Goal: Task Accomplishment & Management: Manage account settings

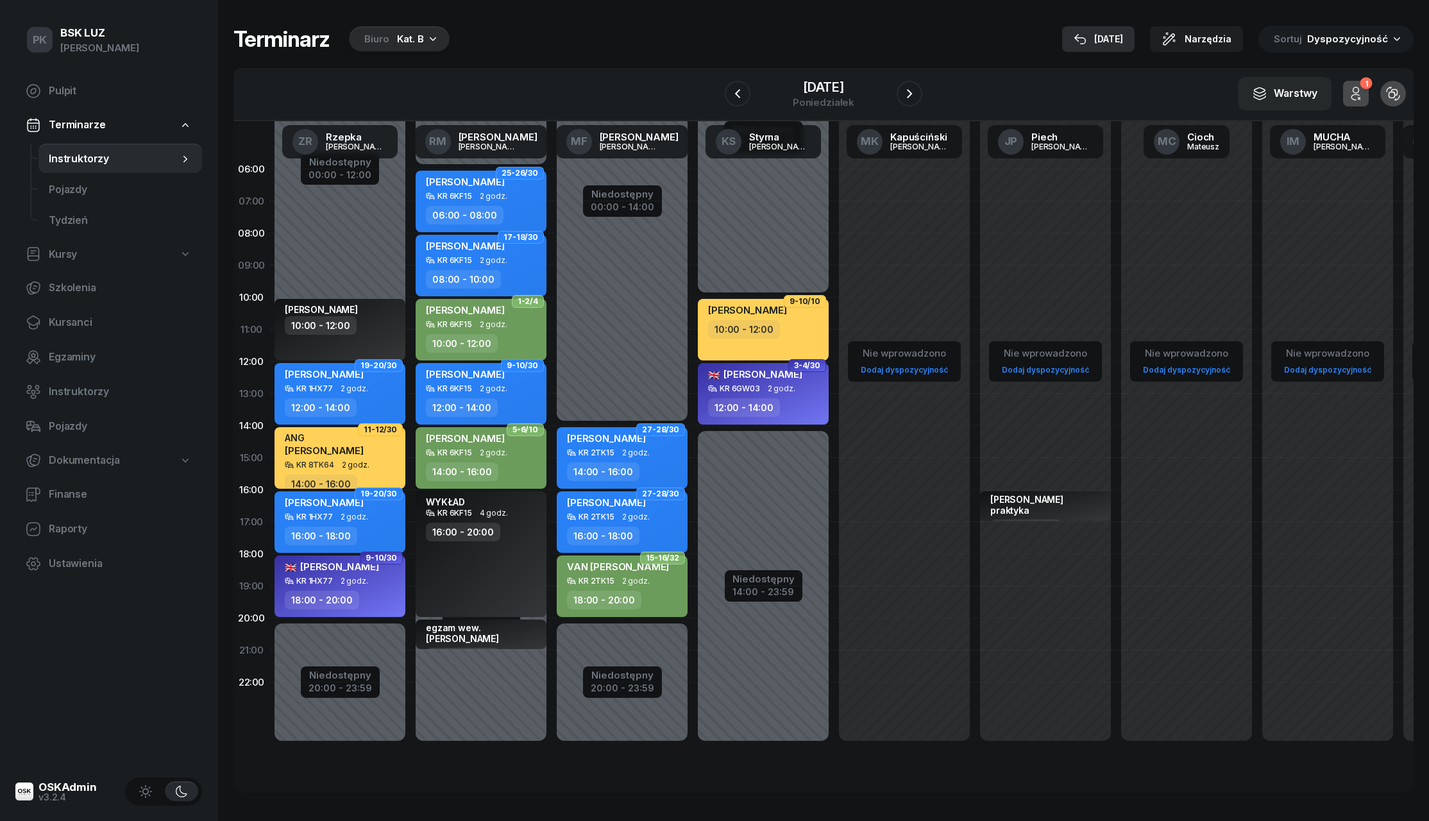
click at [1111, 35] on div "[DATE]" at bounding box center [1097, 38] width 49 height 15
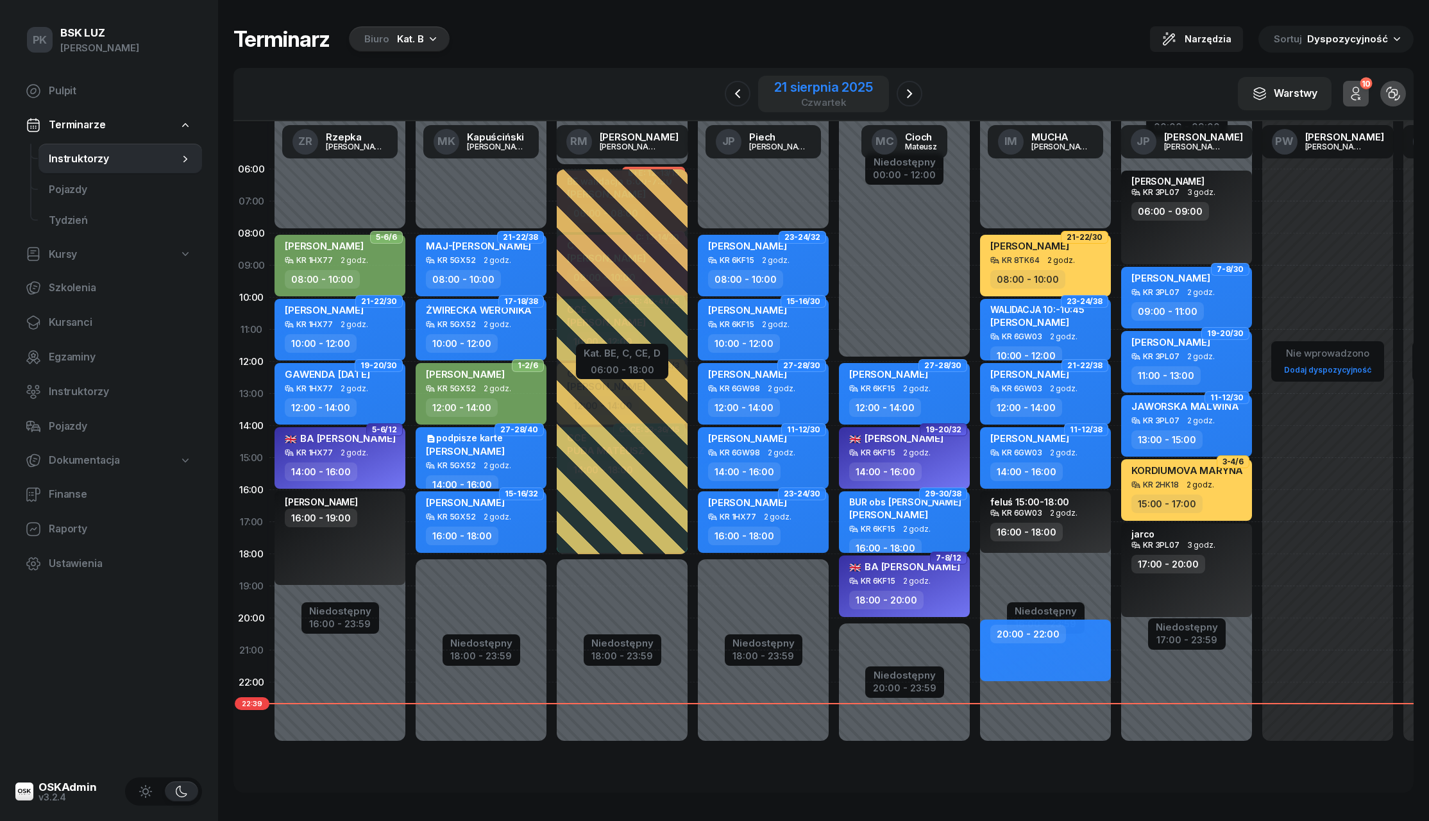
click at [796, 92] on div "21 sierpnia 2025" at bounding box center [823, 87] width 98 height 13
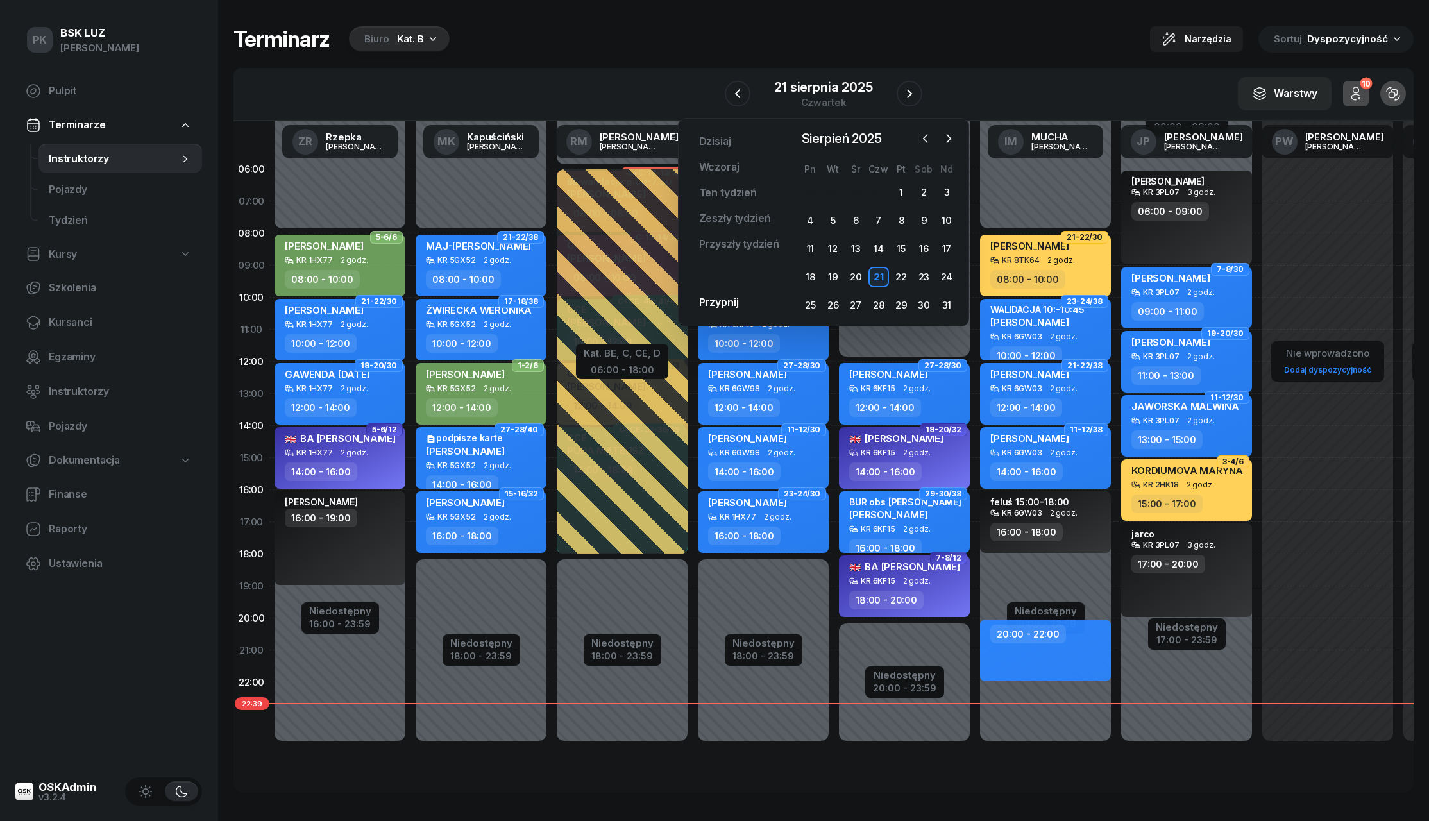
click at [675, 47] on div "Terminarz Biuro Kat. B Narzędzia Sortuj Dyspozycyjność" at bounding box center [823, 39] width 1180 height 27
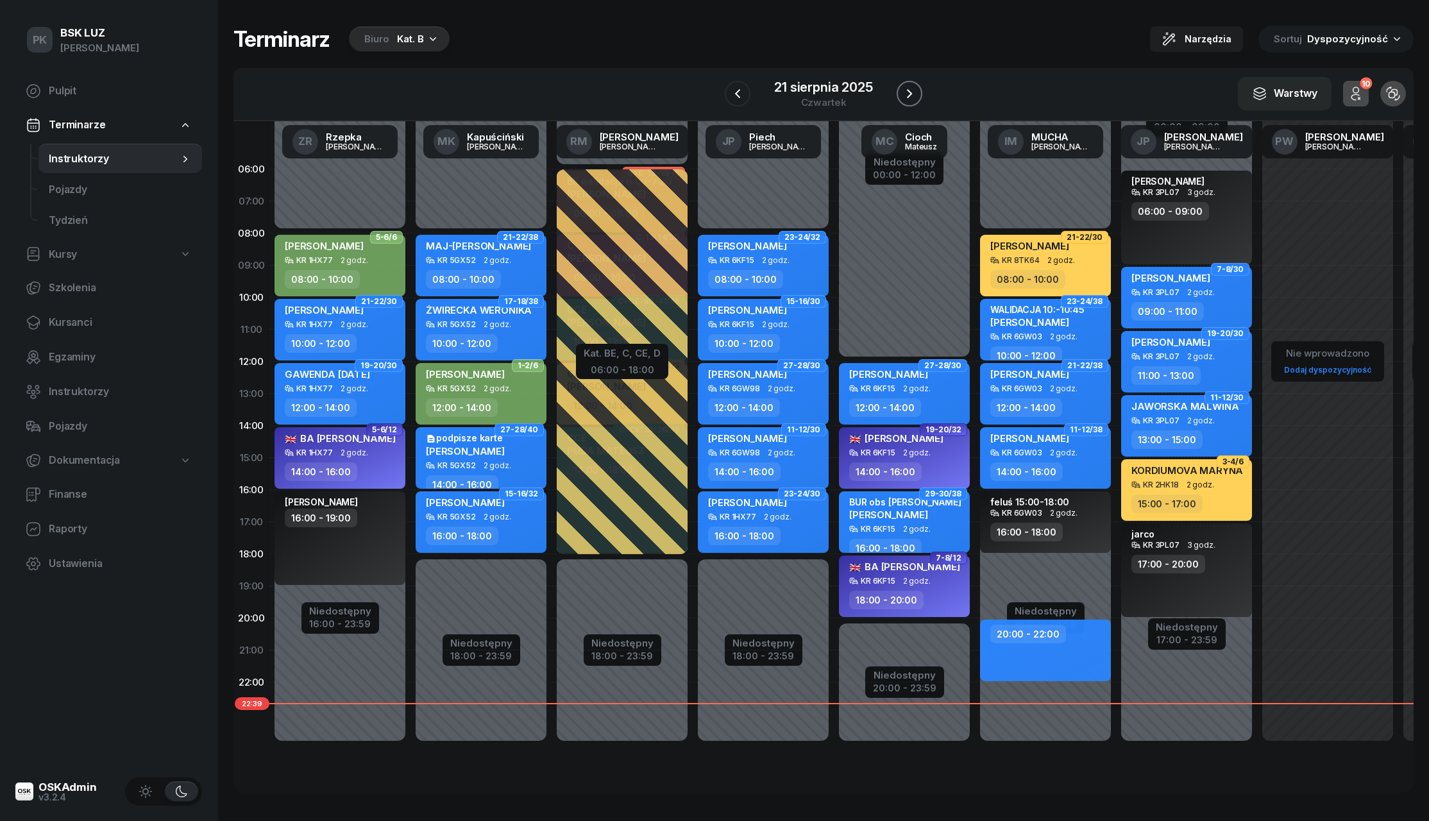
click at [906, 90] on icon "button" at bounding box center [909, 93] width 15 height 15
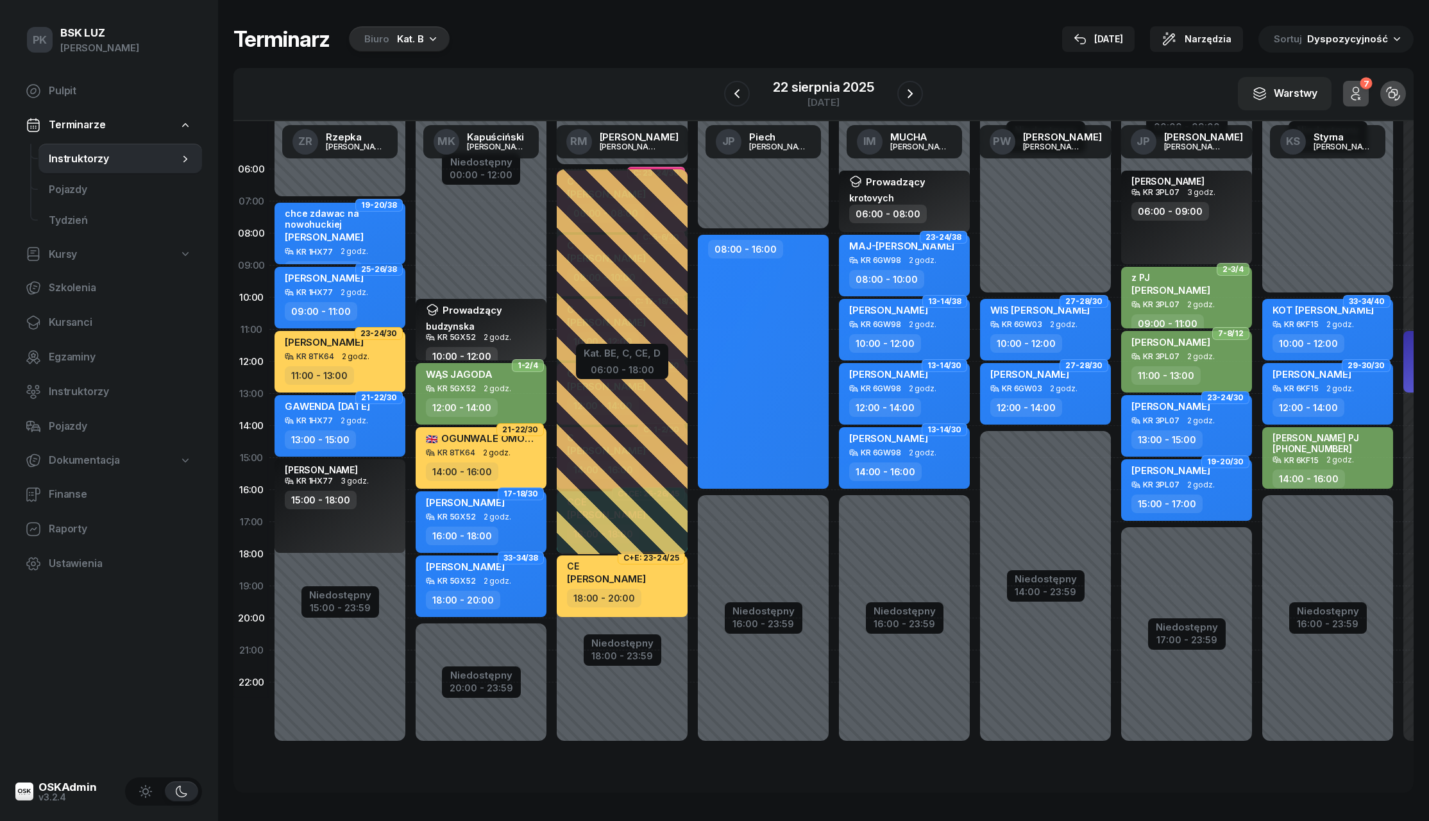
click at [367, 239] on div "chce zdawac na nowohuckiej [PERSON_NAME]" at bounding box center [341, 227] width 113 height 39
select select "07"
select select "09"
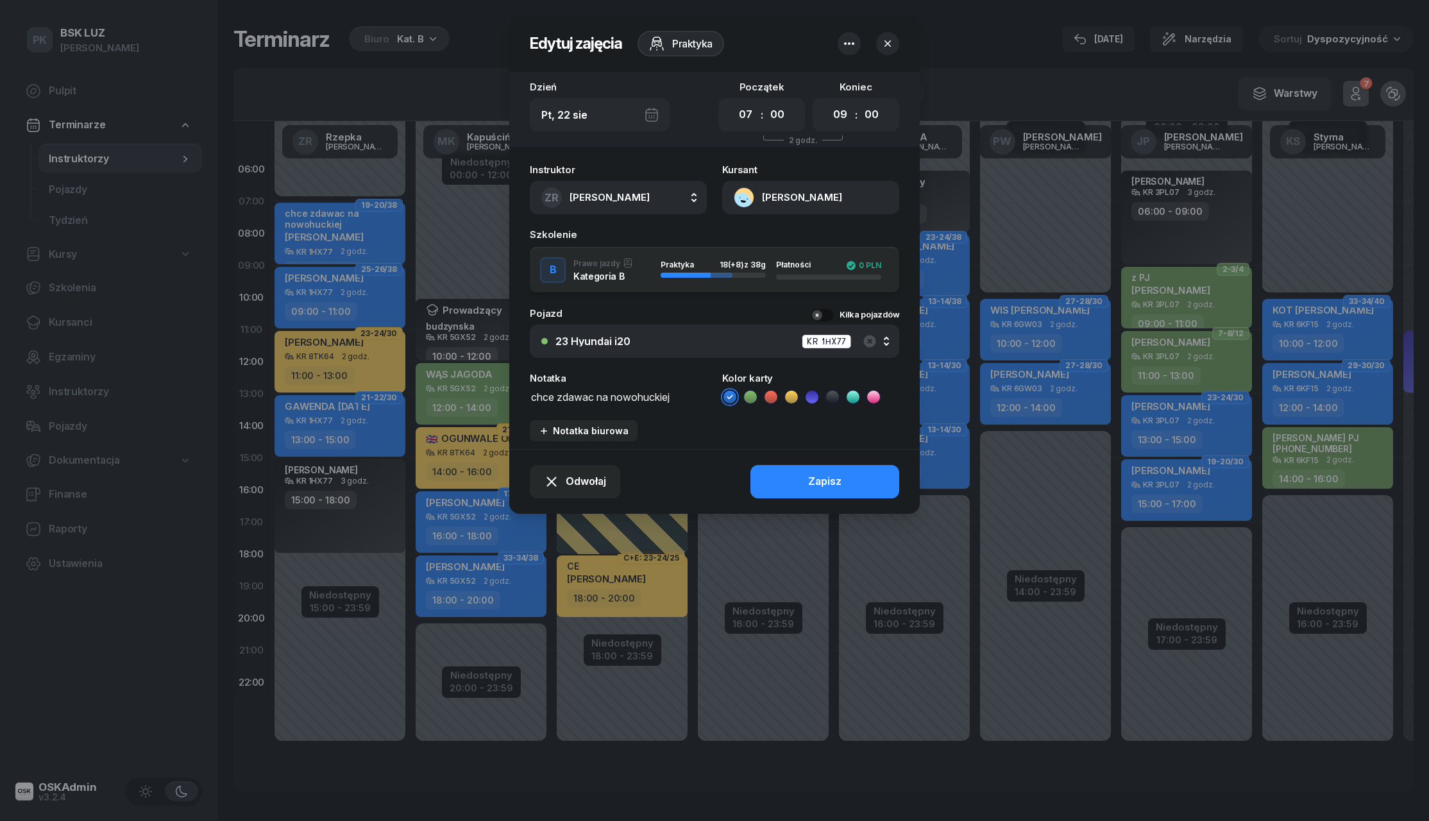
click at [796, 337] on div "23 Hyundai i20 KR 1HX77" at bounding box center [721, 341] width 332 height 16
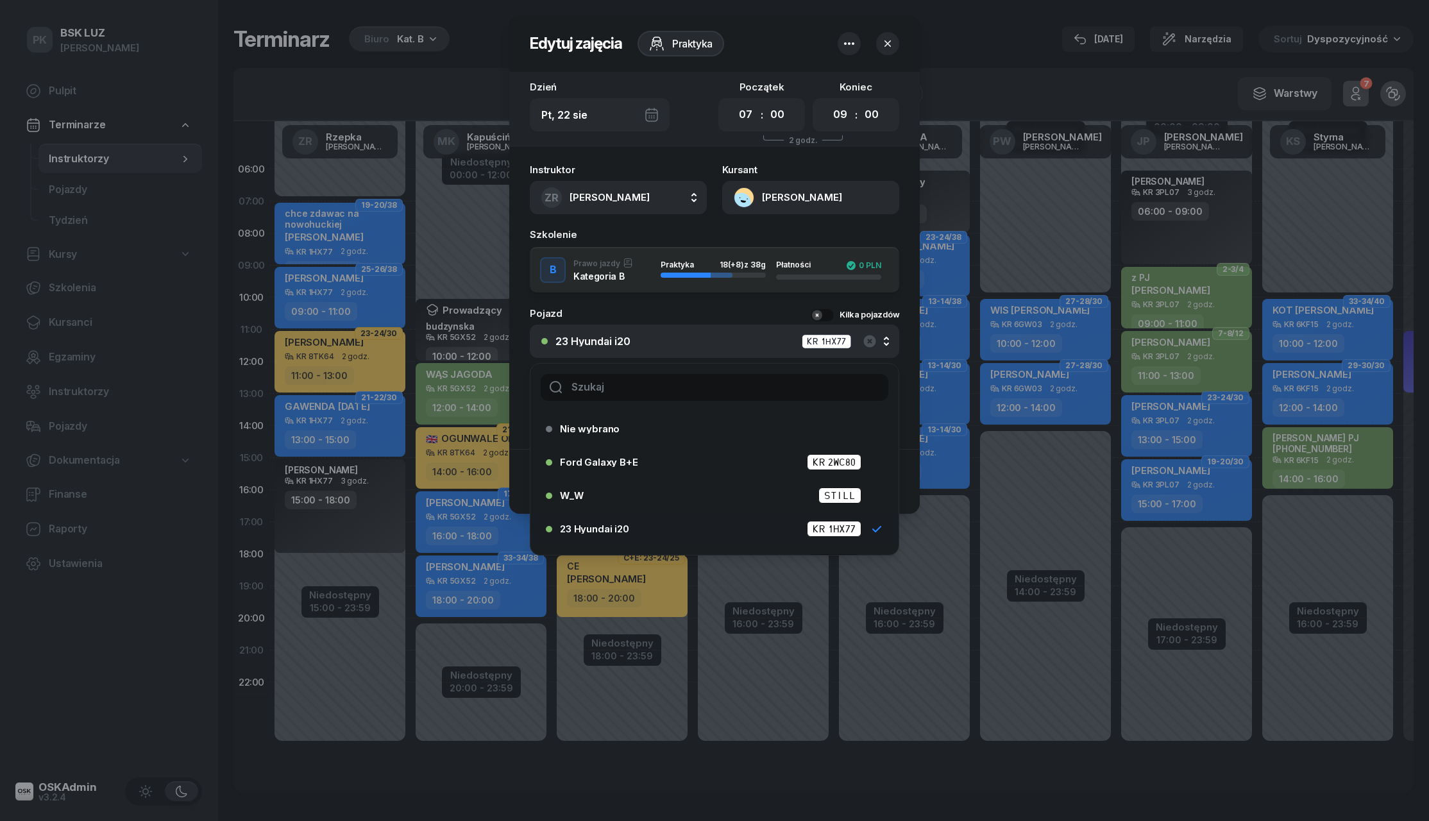
click at [647, 388] on input "text" at bounding box center [715, 387] width 348 height 27
type input "20"
click at [616, 534] on span "20 Hyundai i20" at bounding box center [595, 537] width 70 height 10
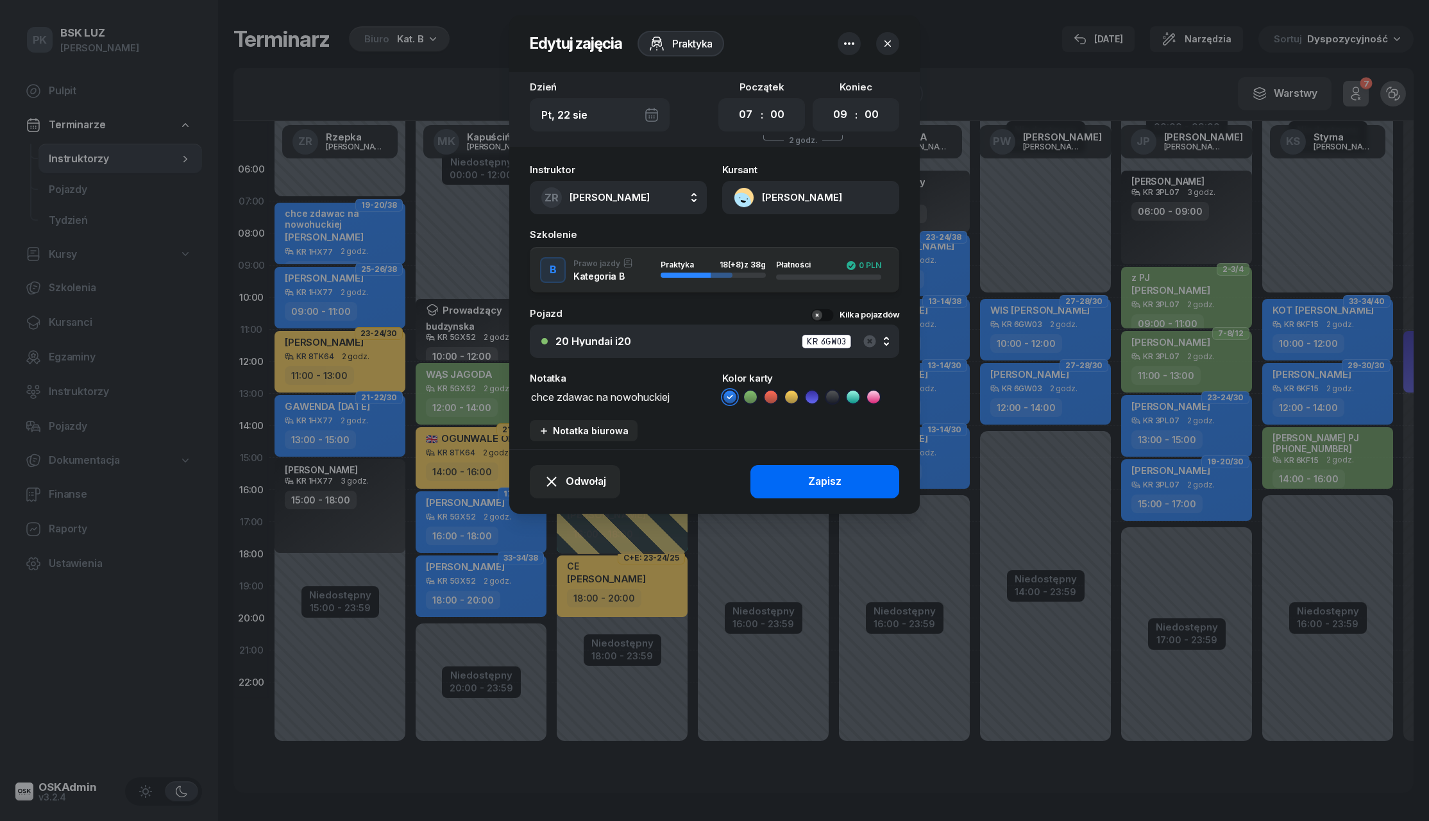
click at [766, 481] on button "Zapisz" at bounding box center [824, 481] width 149 height 33
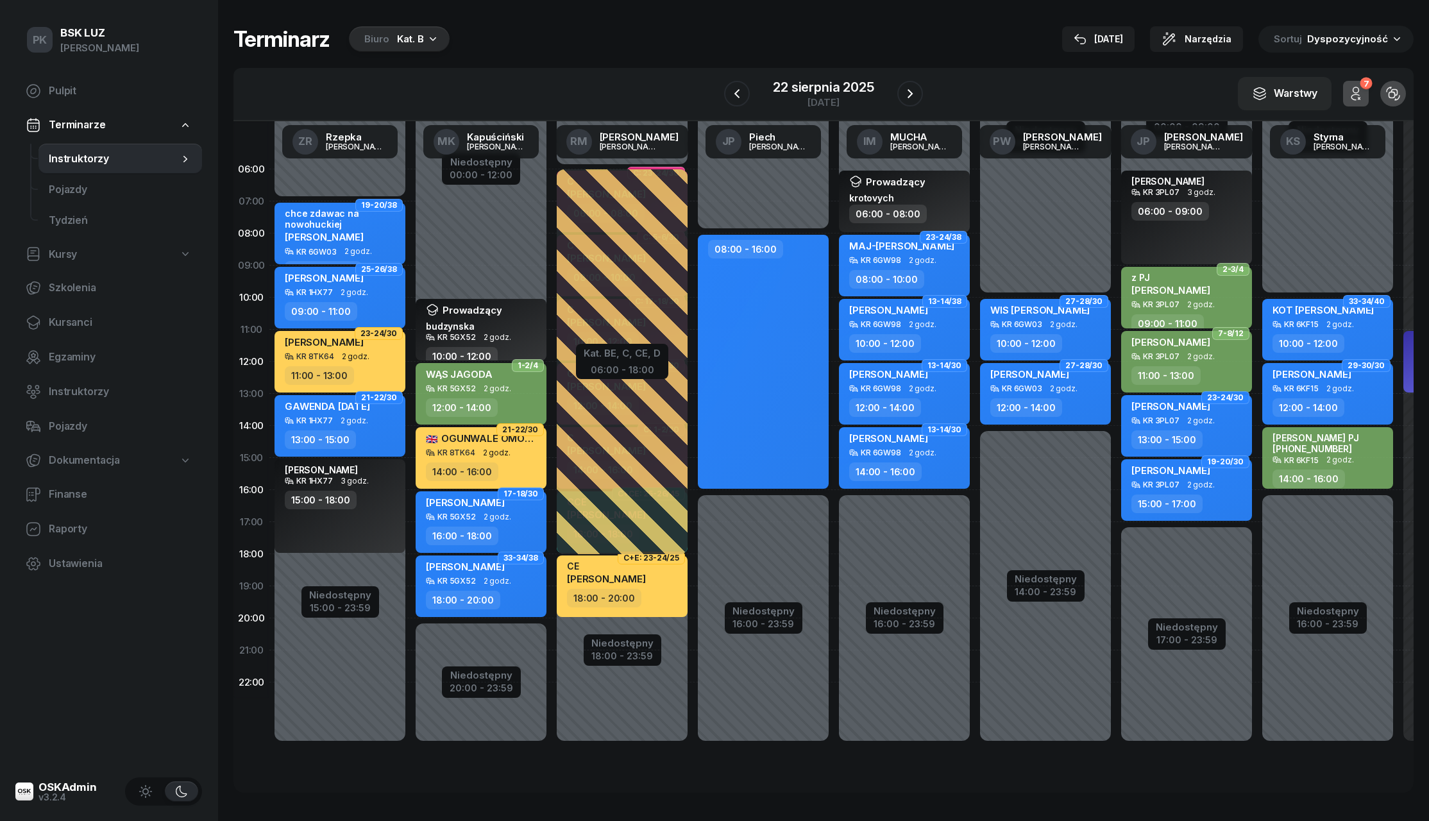
scroll to position [0, 0]
click at [914, 83] on button "button" at bounding box center [910, 94] width 26 height 26
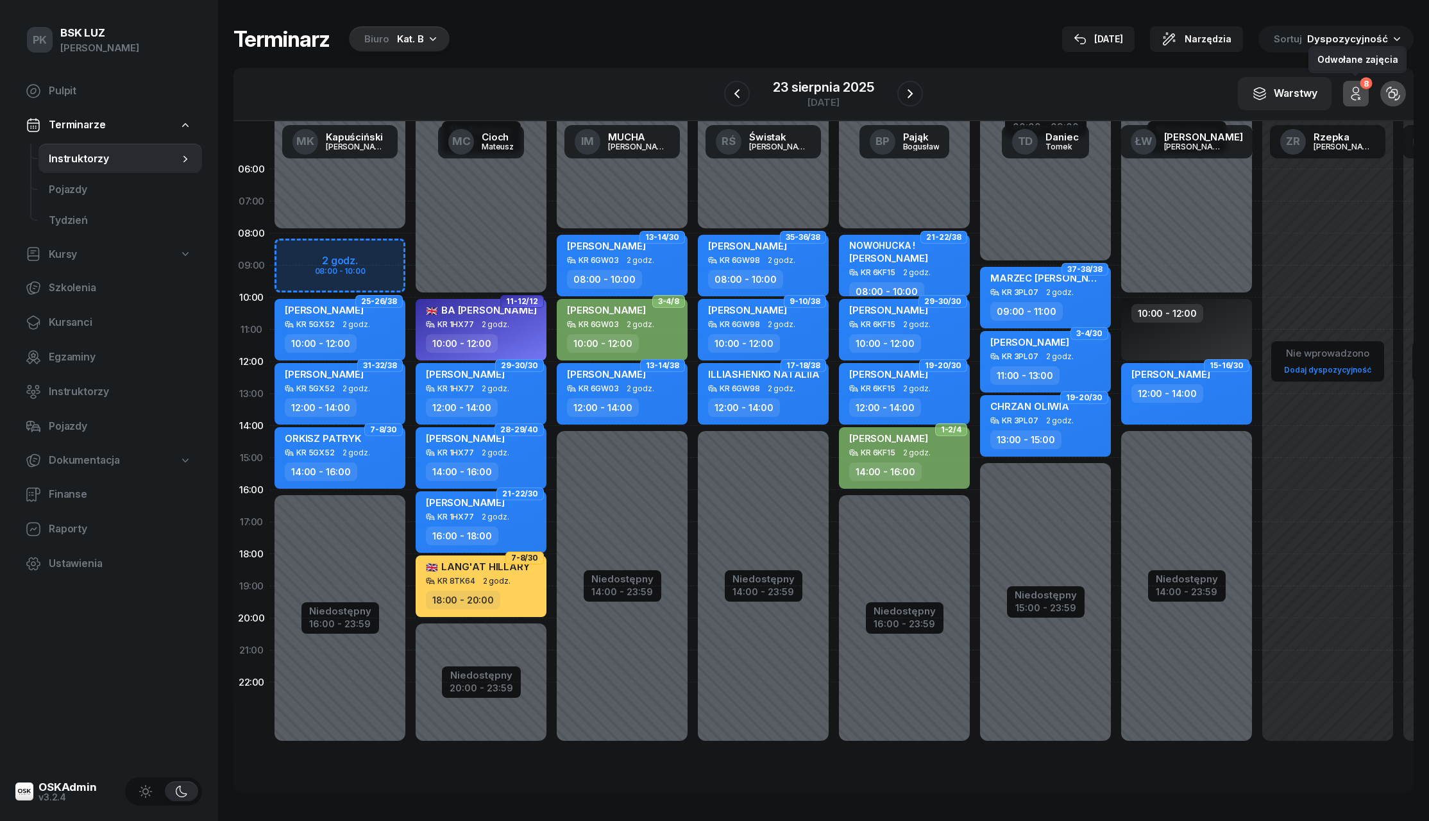
click at [1356, 88] on icon "button" at bounding box center [1355, 93] width 15 height 15
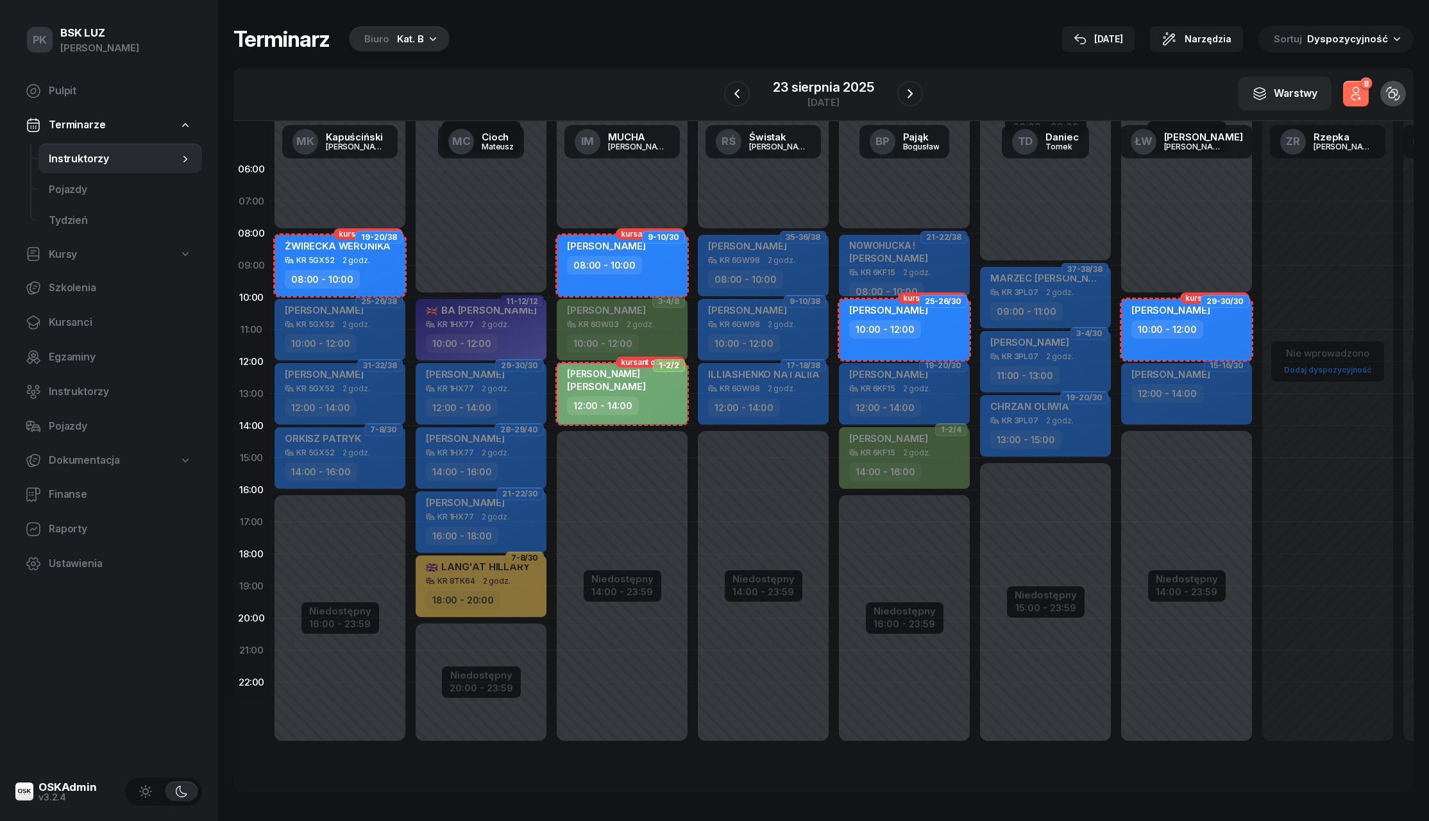
click at [1356, 88] on icon "button" at bounding box center [1355, 93] width 15 height 15
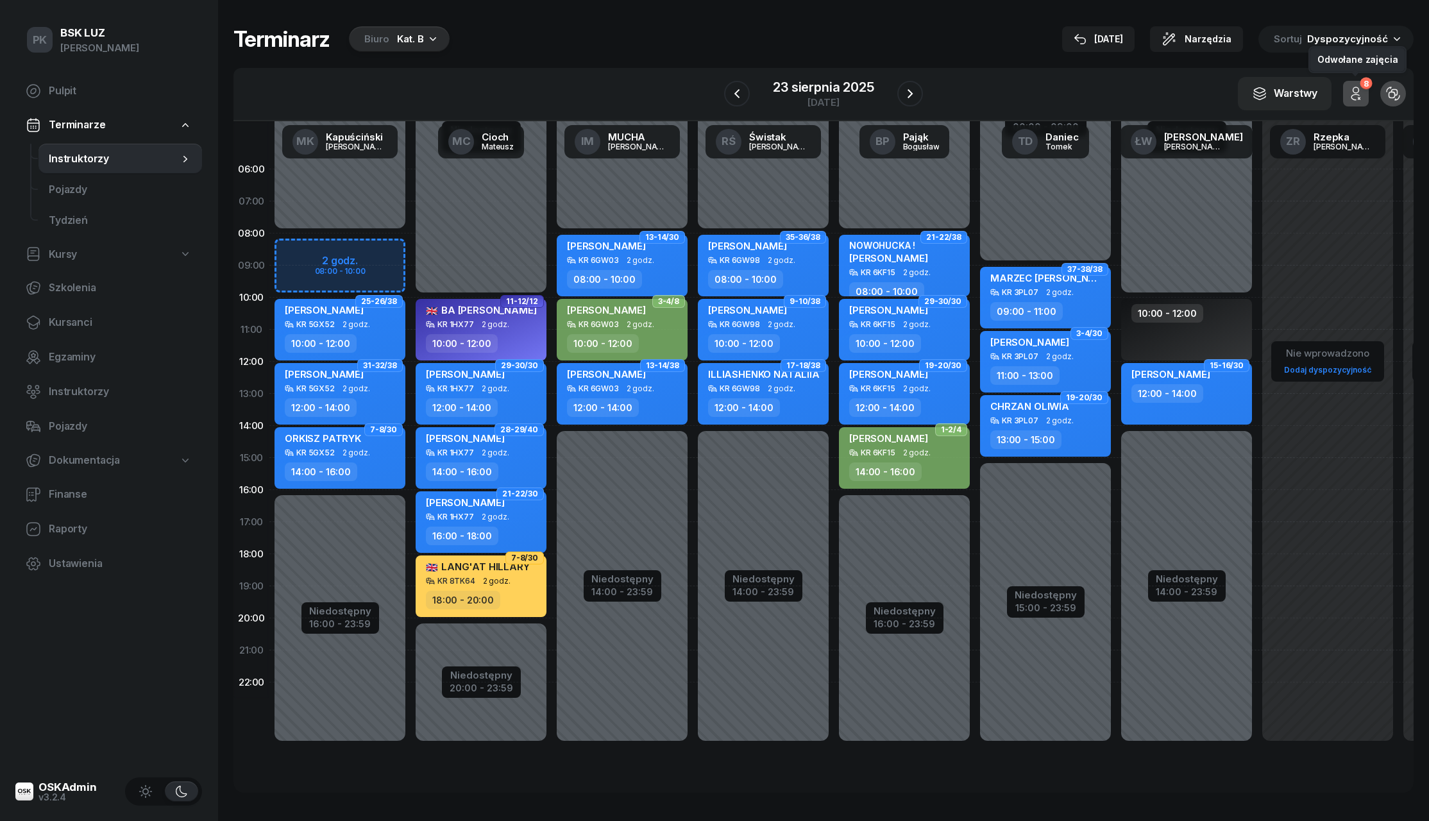
click at [1356, 88] on icon "button" at bounding box center [1355, 93] width 15 height 15
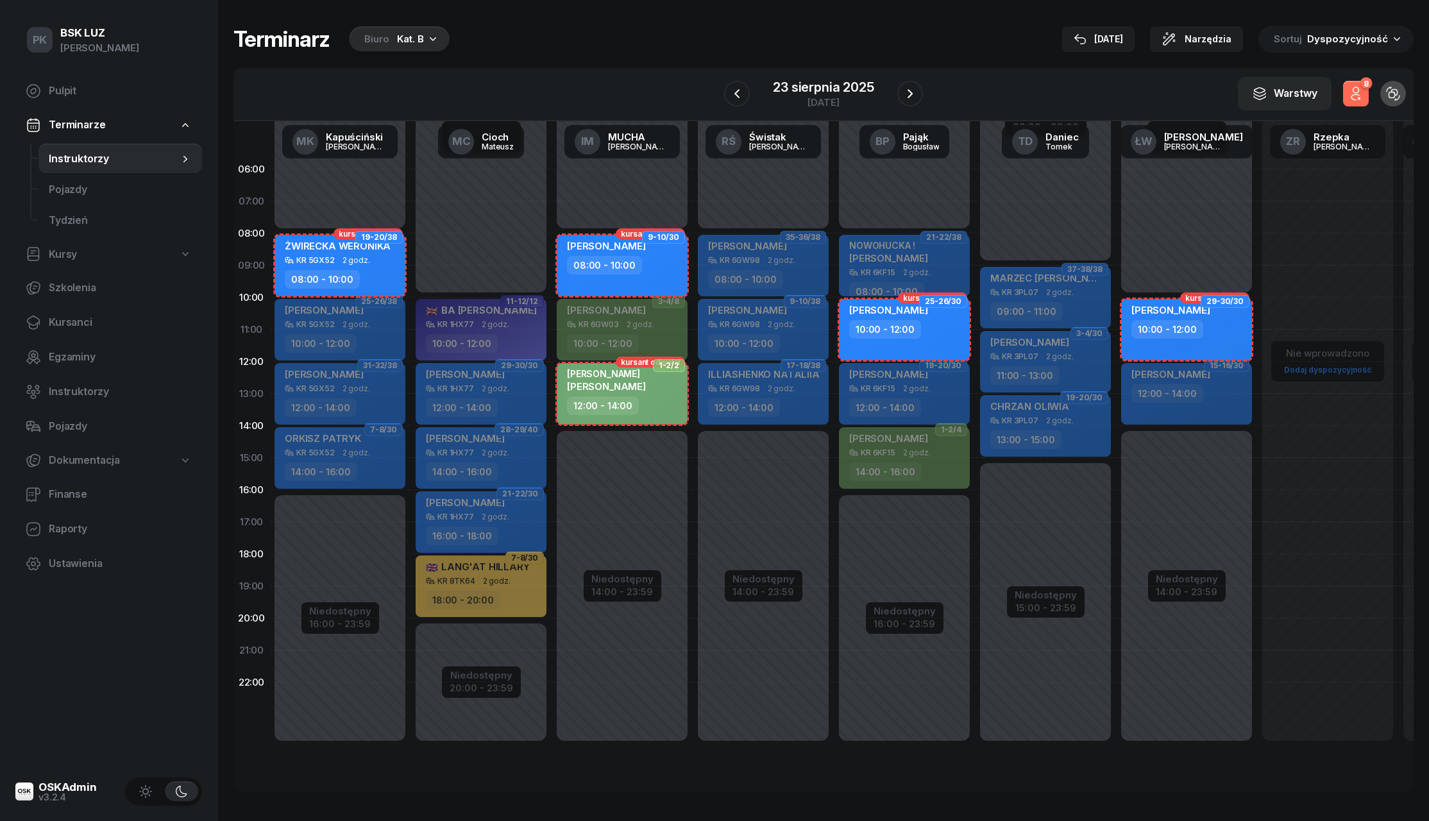
click at [1356, 88] on icon "button" at bounding box center [1355, 93] width 15 height 15
